Goal: Transaction & Acquisition: Book appointment/travel/reservation

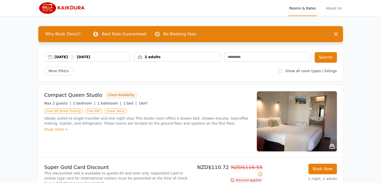
click at [160, 56] on div "2 adults" at bounding box center [178, 56] width 86 height 5
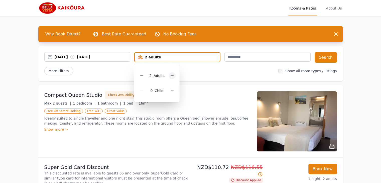
click at [170, 74] on icon at bounding box center [172, 76] width 4 height 4
click at [68, 59] on div "[DATE] [DATE]" at bounding box center [93, 56] width 76 height 5
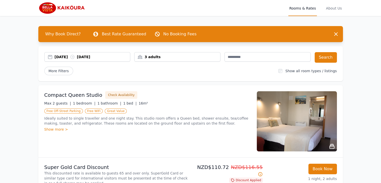
click at [53, 57] on div "[DATE] [DATE]" at bounding box center [88, 56] width 86 height 5
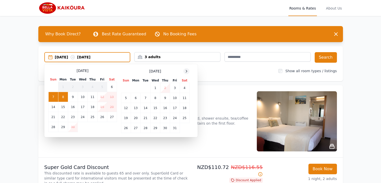
click at [185, 69] on icon at bounding box center [187, 71] width 4 height 4
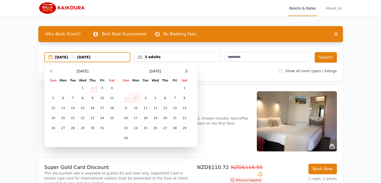
click at [185, 69] on icon at bounding box center [187, 71] width 4 height 4
click at [185, 118] on td "27" at bounding box center [185, 118] width 10 height 10
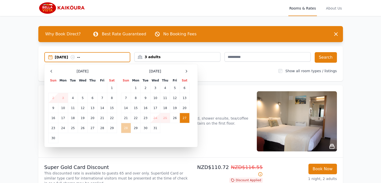
click at [126, 126] on td "28" at bounding box center [126, 128] width 10 height 10
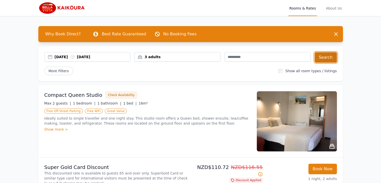
click at [319, 55] on button "Search" at bounding box center [326, 57] width 22 height 11
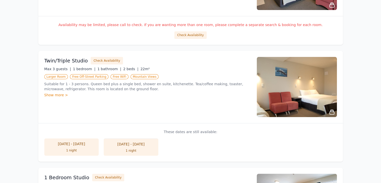
scroll to position [160, 0]
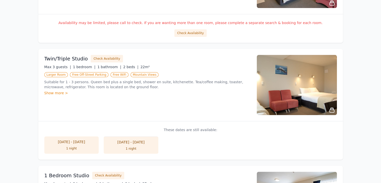
click at [84, 120] on div "Twin/Triple Studio Check Availability Max 3 guests | 1 bedroom | 1 bathroom | 2…" at bounding box center [190, 85] width 305 height 72
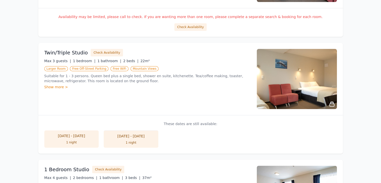
scroll to position [170, 0]
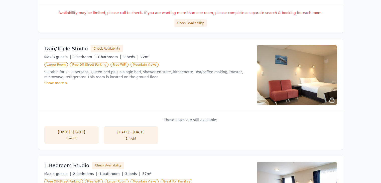
click at [114, 138] on div "1 night" at bounding box center [131, 139] width 45 height 4
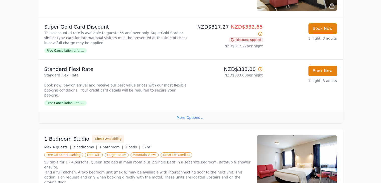
scroll to position [100, 0]
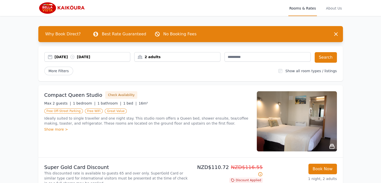
click at [63, 55] on div "[DATE] [DATE]" at bounding box center [93, 56] width 76 height 5
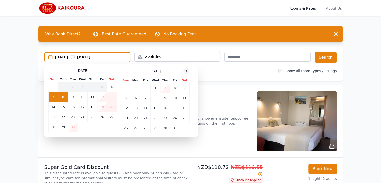
click at [185, 73] on div at bounding box center [187, 71] width 6 height 6
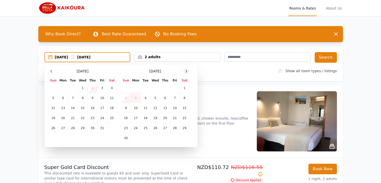
click at [185, 73] on div at bounding box center [187, 71] width 6 height 6
click at [182, 116] on td "27" at bounding box center [185, 118] width 10 height 10
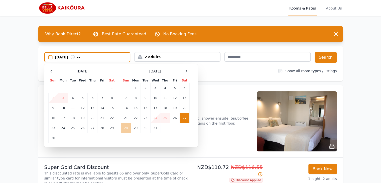
click at [122, 131] on td "28" at bounding box center [126, 128] width 10 height 10
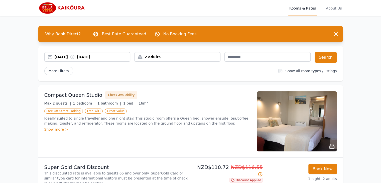
click at [201, 59] on div "2 adults" at bounding box center [178, 56] width 86 height 5
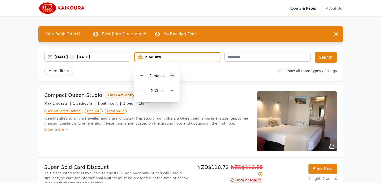
click at [170, 74] on icon at bounding box center [172, 76] width 4 height 4
click at [327, 57] on button "Search" at bounding box center [326, 57] width 22 height 11
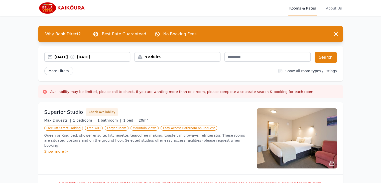
click at [69, 60] on div "27 Dec 2025 28 Dec 2025" at bounding box center [87, 57] width 86 height 10
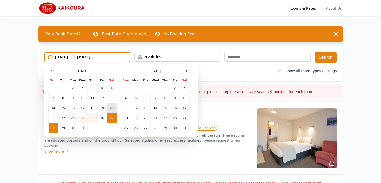
click at [111, 109] on td "20" at bounding box center [112, 108] width 10 height 10
click at [52, 118] on td "21" at bounding box center [53, 118] width 10 height 10
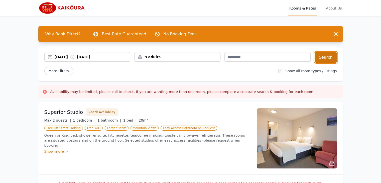
click at [322, 61] on button "Search" at bounding box center [326, 57] width 22 height 11
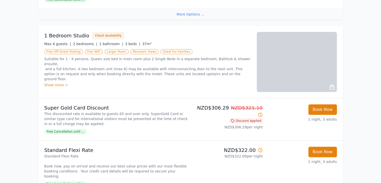
scroll to position [251, 0]
